Goal: Transaction & Acquisition: Obtain resource

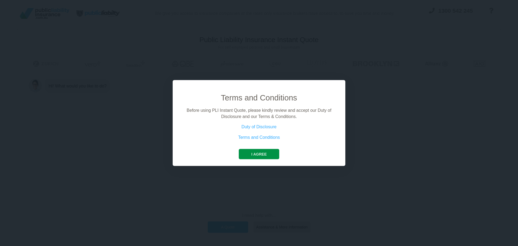
click at [255, 154] on button "I agree" at bounding box center [259, 154] width 40 height 10
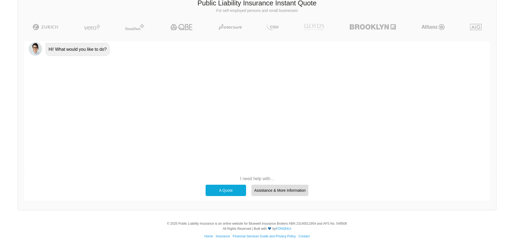
scroll to position [37, 0]
click at [212, 191] on div "A Quote" at bounding box center [225, 189] width 40 height 11
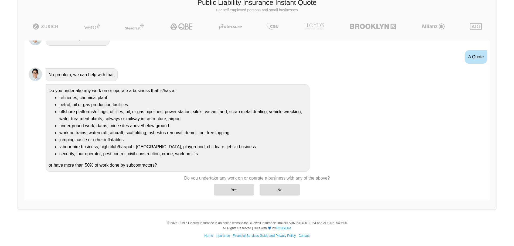
scroll to position [15, 0]
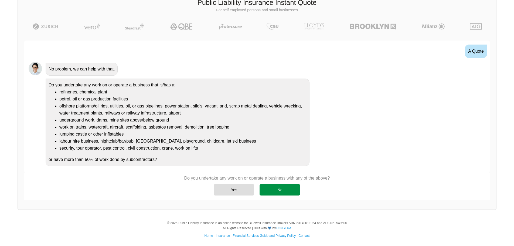
click at [277, 188] on div "No" at bounding box center [279, 189] width 40 height 11
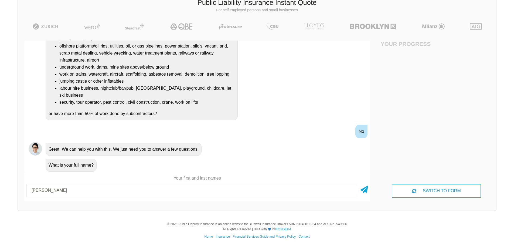
scroll to position [38, 0]
click at [47, 188] on input "[PERSON_NAME]" at bounding box center [192, 189] width 332 height 13
type input "[PERSON_NAME] [PERSON_NAME]"
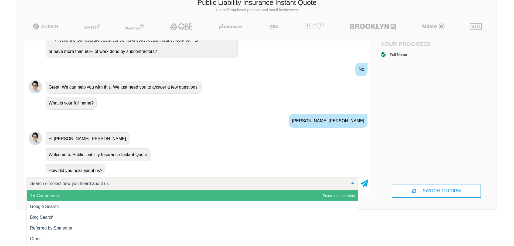
scroll to position [143, 0]
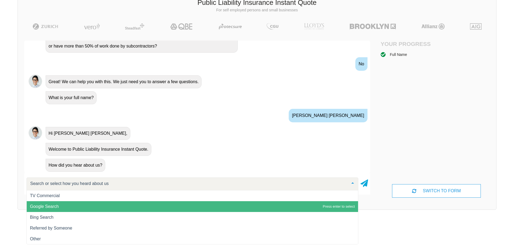
click at [51, 206] on span "Google Search" at bounding box center [44, 206] width 29 height 5
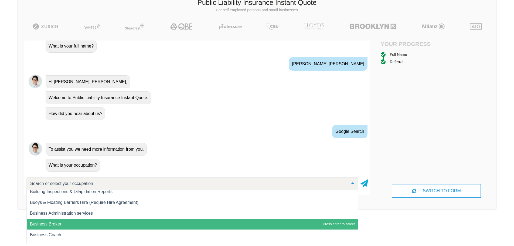
scroll to position [944, 0]
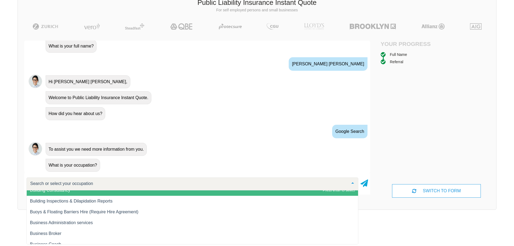
click at [33, 181] on input "text" at bounding box center [188, 183] width 318 height 5
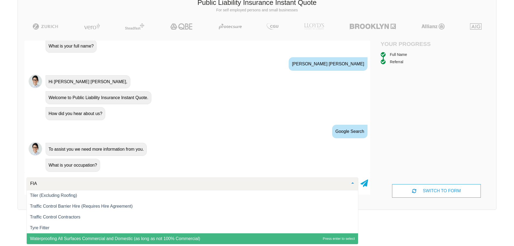
scroll to position [0, 0]
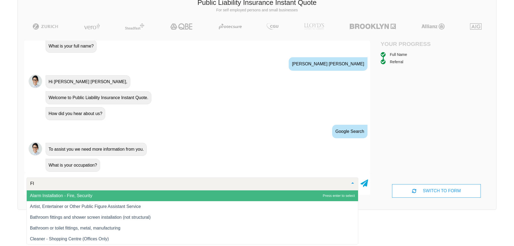
type input "F"
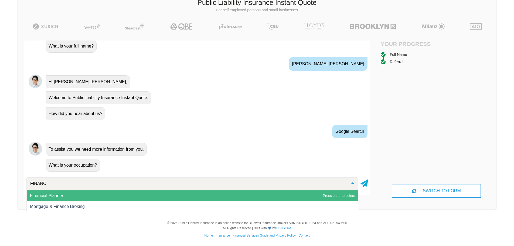
type input "FINANCE"
click at [45, 197] on span "Mortgage & Finance Broking" at bounding box center [57, 195] width 55 height 5
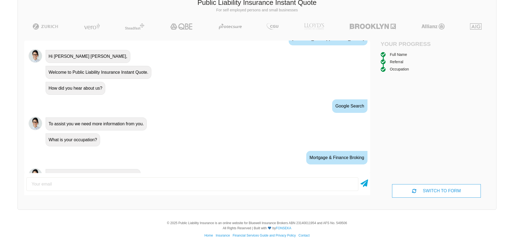
scroll to position [230, 0]
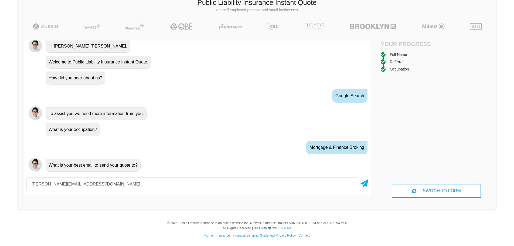
type input "[PERSON_NAME][EMAIL_ADDRESS][DOMAIN_NAME]"
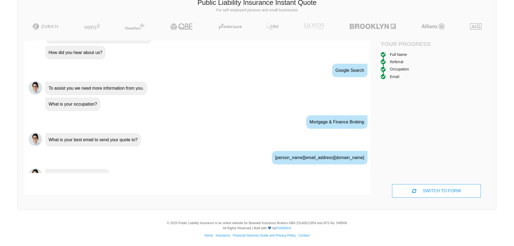
scroll to position [265, 0]
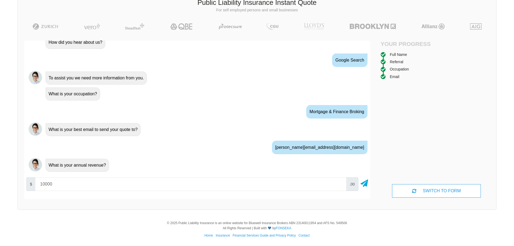
click at [340, 183] on input "10000" at bounding box center [190, 183] width 311 height 13
click at [338, 186] on input "10000" at bounding box center [190, 183] width 311 height 13
click at [70, 183] on input "10000" at bounding box center [190, 183] width 311 height 13
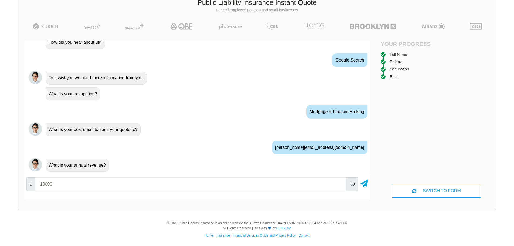
click at [57, 185] on input "10000" at bounding box center [190, 183] width 311 height 13
drag, startPoint x: 55, startPoint y: 185, endPoint x: 37, endPoint y: 183, distance: 17.4
click at [37, 183] on input "10000" at bounding box center [190, 183] width 311 height 13
type input "300000"
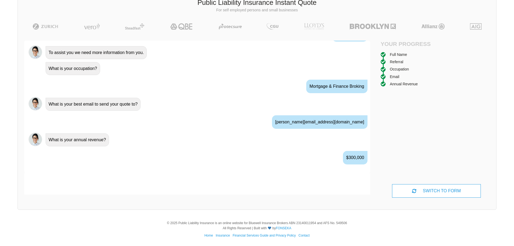
scroll to position [301, 0]
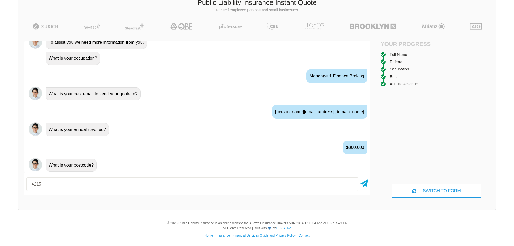
type input "4215"
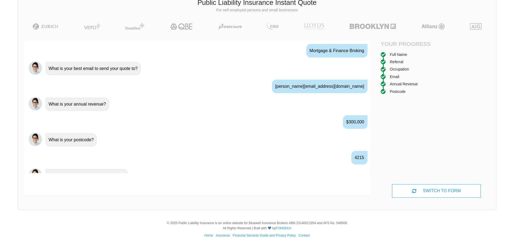
scroll to position [337, 0]
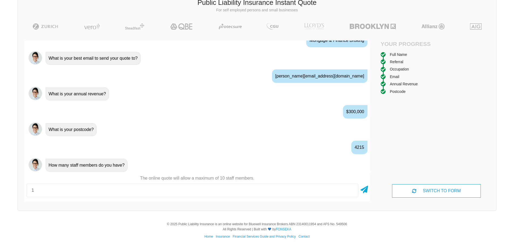
type input "1"
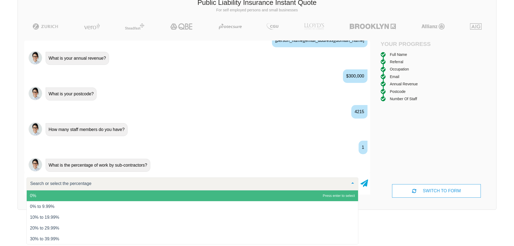
scroll to position [378, 0]
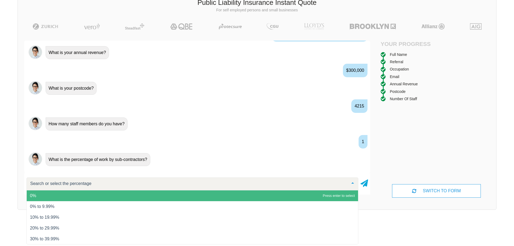
click at [50, 196] on span "0%" at bounding box center [192, 195] width 331 height 11
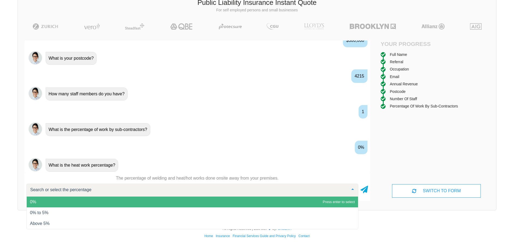
scroll to position [413, 0]
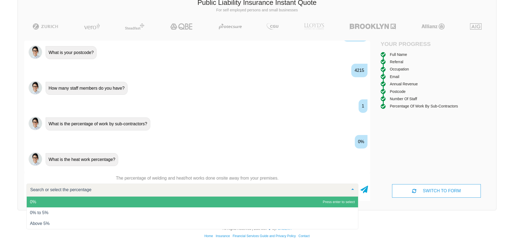
click at [49, 201] on span "0%" at bounding box center [192, 201] width 331 height 11
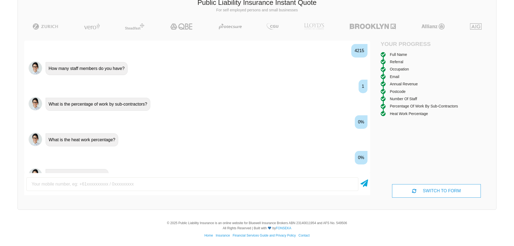
scroll to position [443, 0]
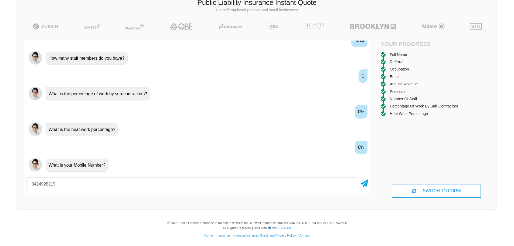
type input "0424928215"
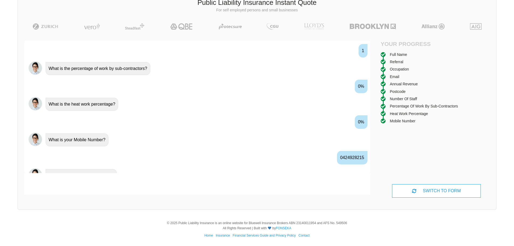
scroll to position [479, 0]
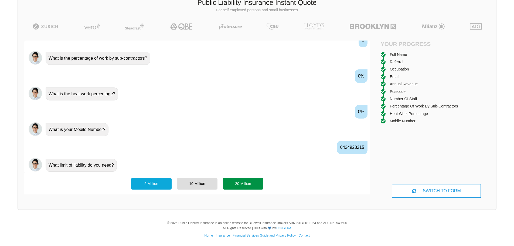
click at [230, 182] on div "20 Million" at bounding box center [243, 183] width 40 height 11
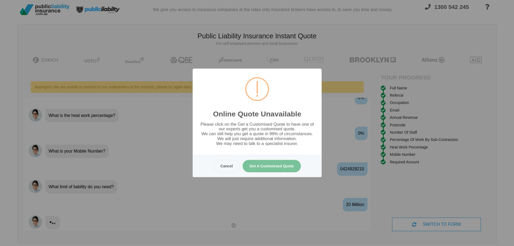
scroll to position [0, 0]
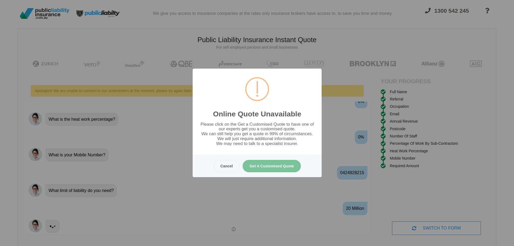
click at [265, 164] on button "Get A Customised Quote" at bounding box center [271, 166] width 59 height 12
